Goal: Task Accomplishment & Management: Manage account settings

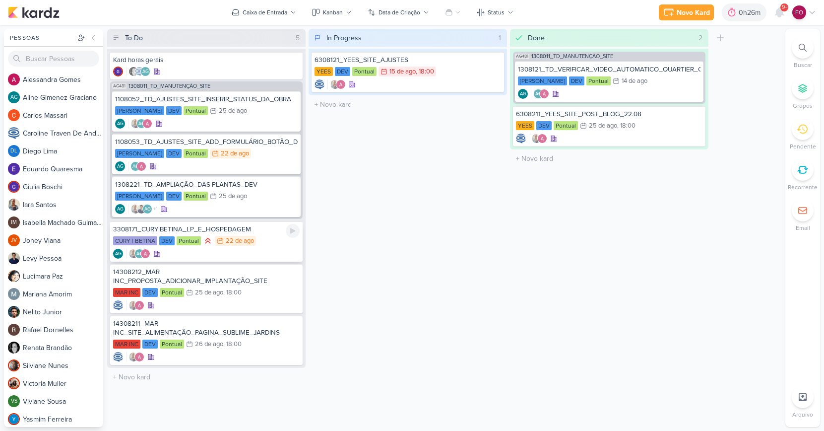
click at [266, 239] on div "CURY | BETINA DEV Pontual 22/8 22 de ago" at bounding box center [206, 241] width 187 height 11
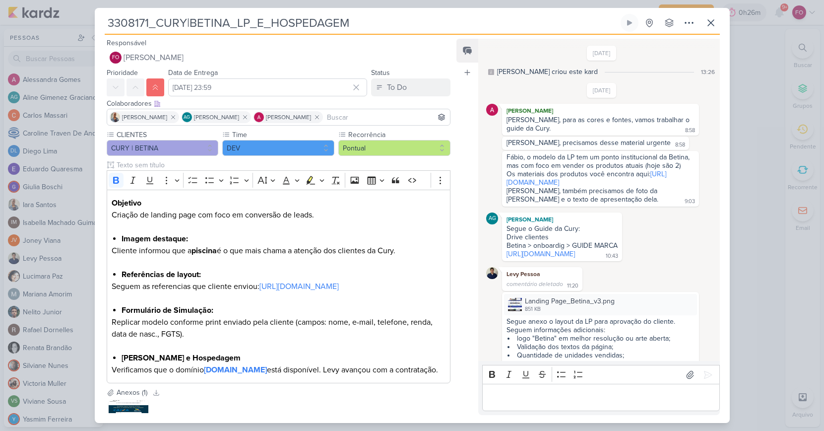
scroll to position [646, 0]
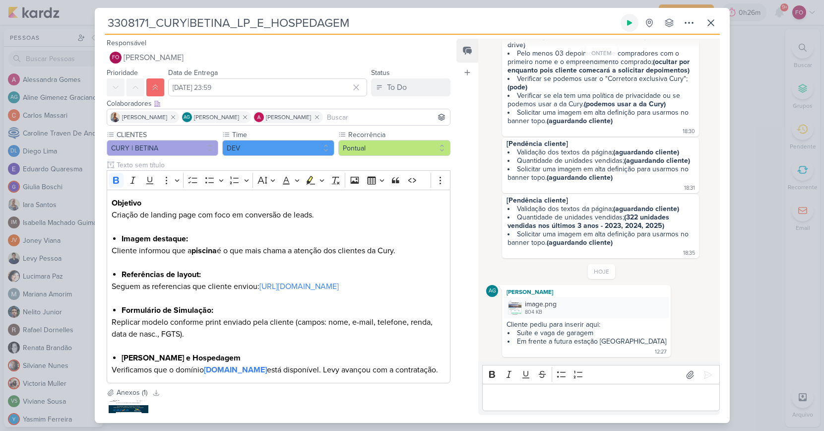
click at [624, 24] on button at bounding box center [630, 23] width 18 height 18
click at [626, 24] on icon at bounding box center [629, 23] width 8 height 8
click at [711, 26] on icon at bounding box center [711, 23] width 12 height 12
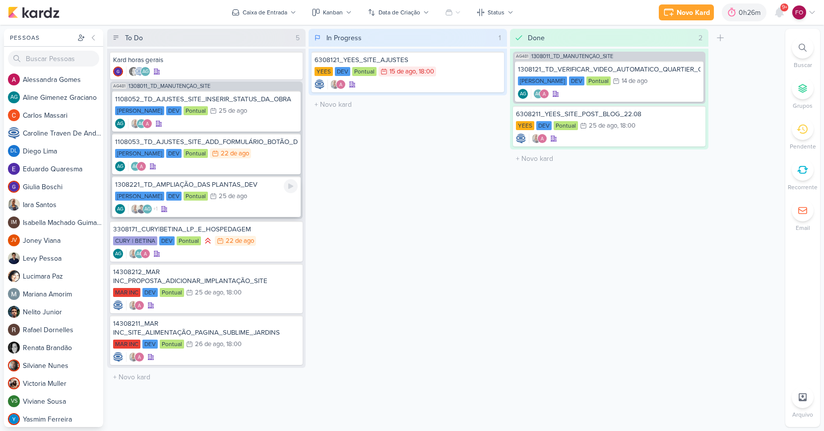
click at [248, 193] on div "Teixeira Duarte DEV Pontual 25/8 25 de ago" at bounding box center [206, 196] width 183 height 11
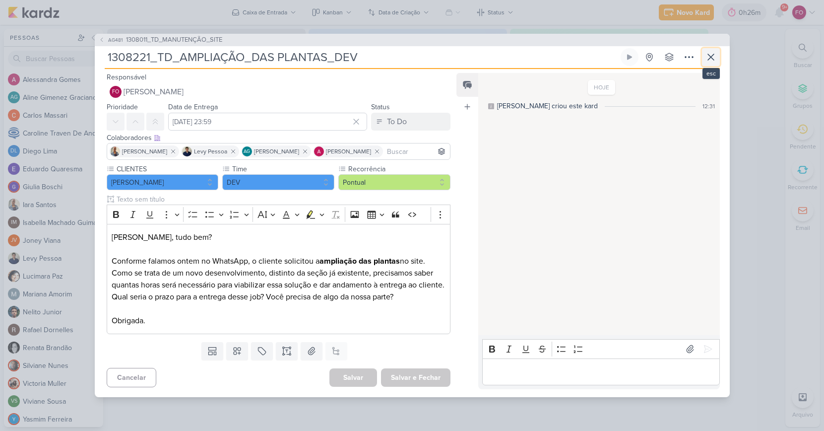
click at [706, 58] on icon at bounding box center [711, 57] width 12 height 12
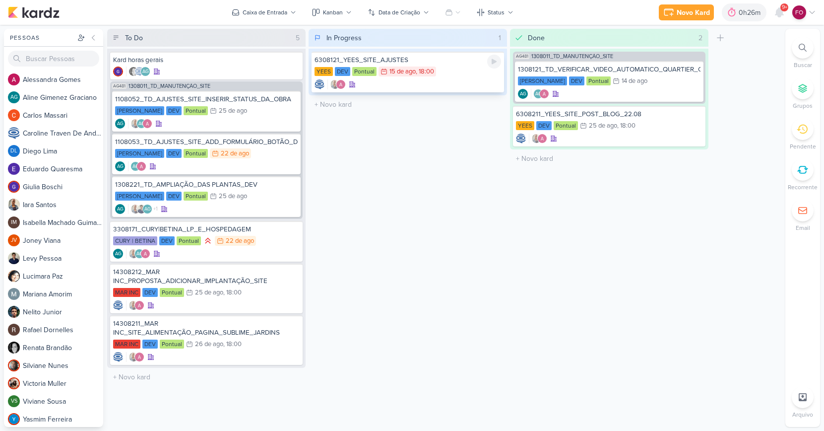
click at [445, 73] on div "YEES DEV Pontual 15/8 15 de ago , 18:00" at bounding box center [407, 71] width 187 height 11
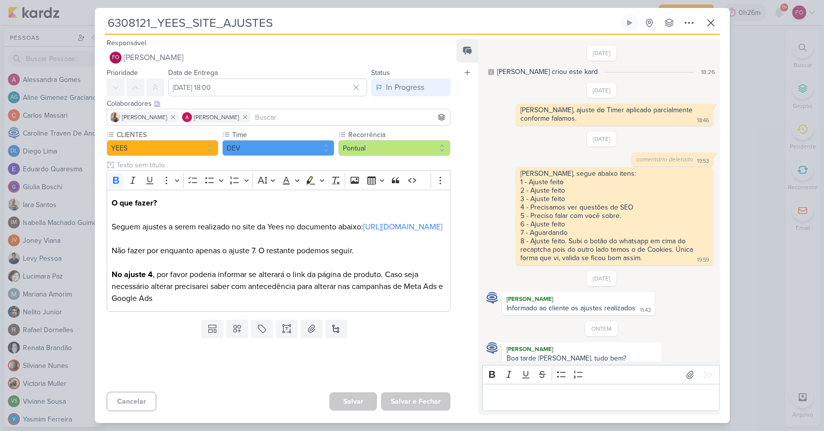
scroll to position [17, 0]
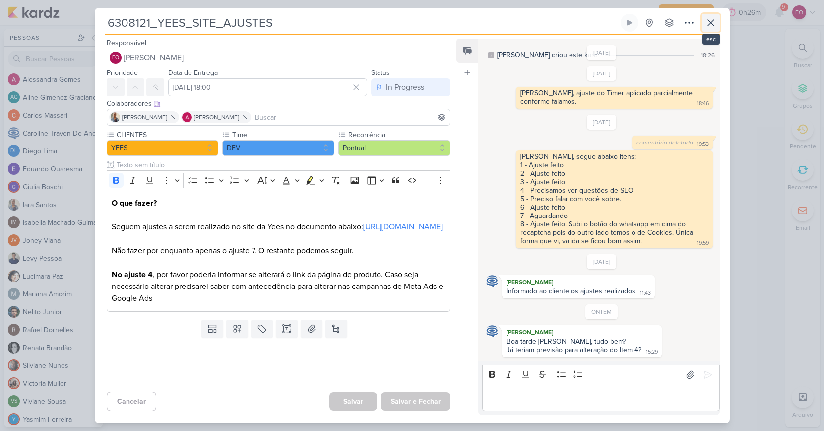
click at [712, 22] on icon at bounding box center [711, 23] width 12 height 12
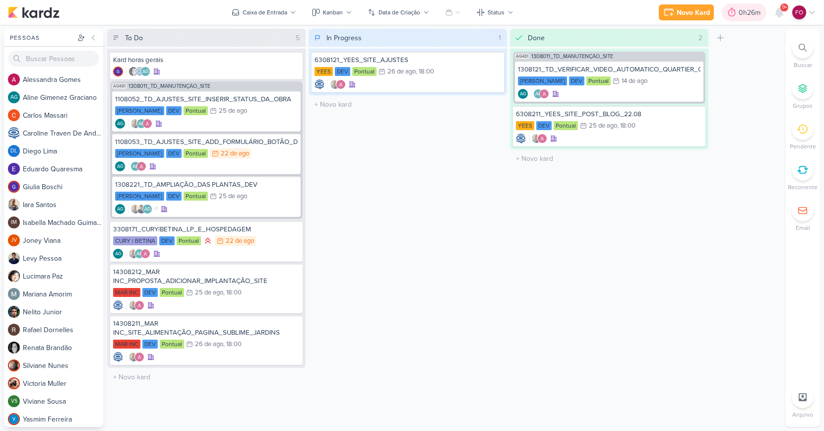
click at [747, 13] on div "0h26m" at bounding box center [751, 12] width 25 height 10
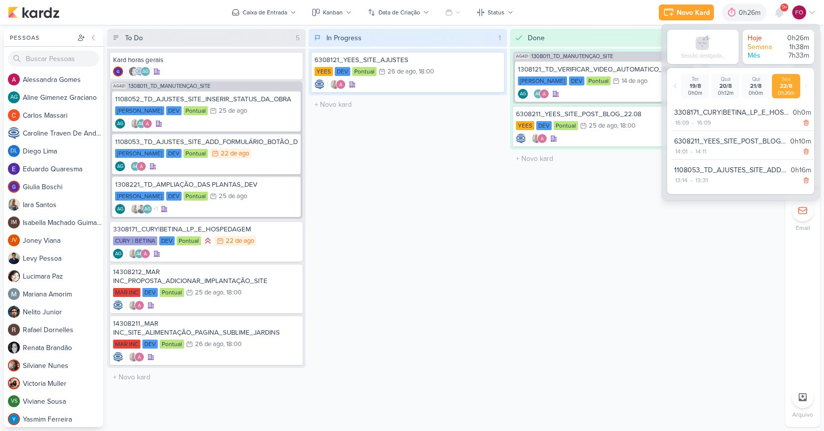
click at [703, 283] on div "Done 2 Mover Para Esquerda Mover Para Direita Deletar AG481 1308011_TD_MANUTENÇ…" at bounding box center [609, 228] width 198 height 398
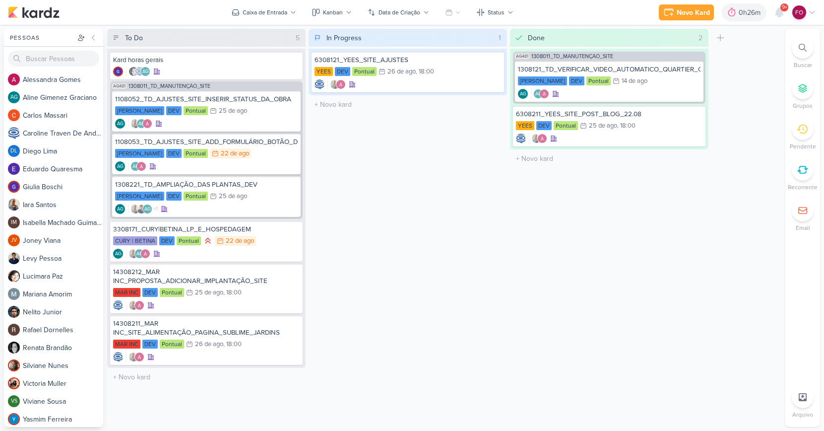
click at [401, 215] on div "In Progress 1 Mover Para Esquerda Mover Para Direita Deletar 6308121_YEES_SITE_…" at bounding box center [408, 228] width 198 height 398
